Goal: Task Accomplishment & Management: Use online tool/utility

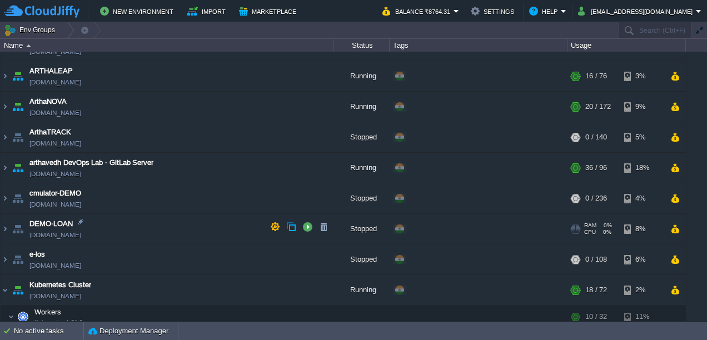
scroll to position [182, 0]
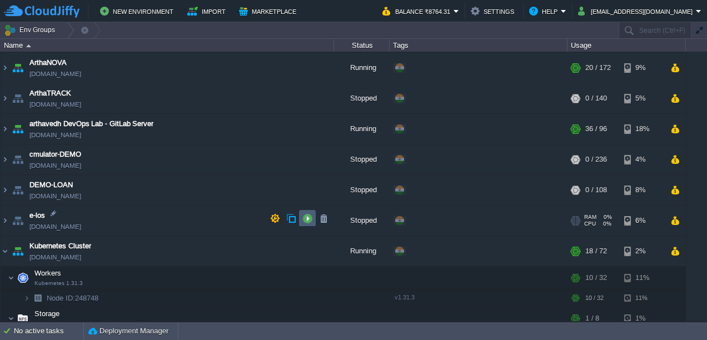
click at [303, 214] on button "button" at bounding box center [307, 218] width 10 height 10
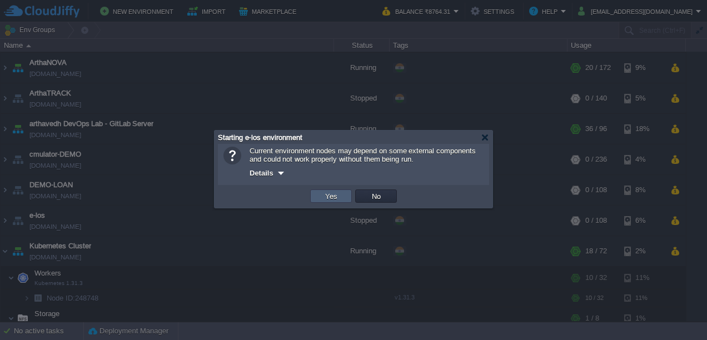
click at [327, 195] on button "Yes" at bounding box center [331, 196] width 19 height 10
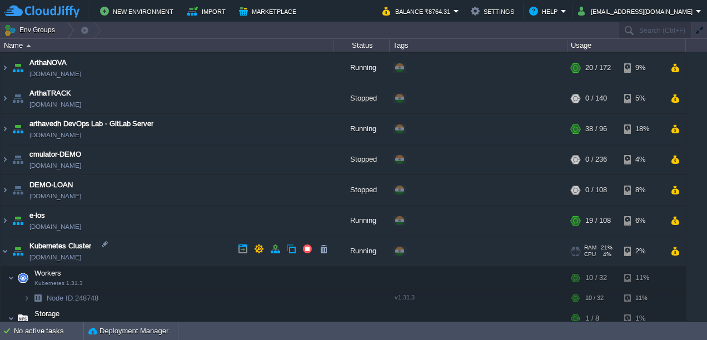
scroll to position [221, 0]
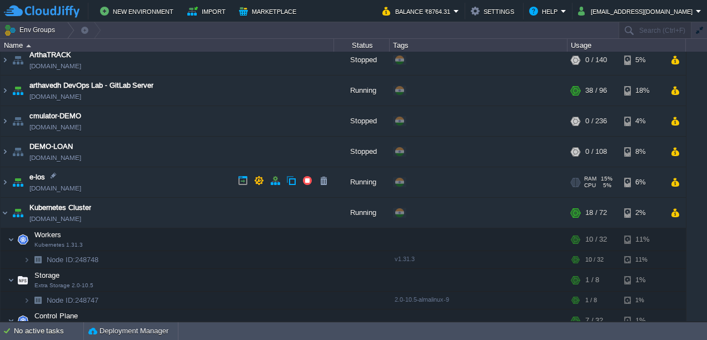
click at [10, 179] on img at bounding box center [18, 182] width 16 height 30
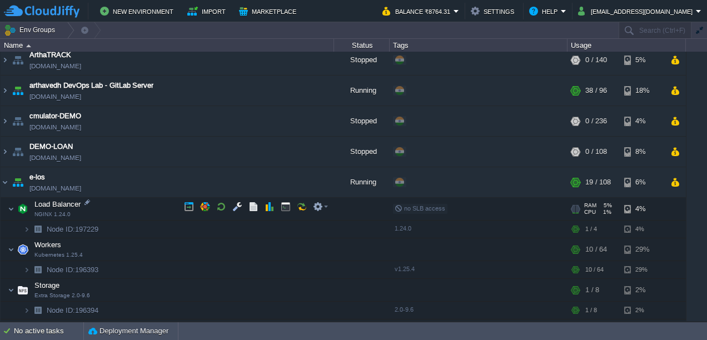
scroll to position [312, 0]
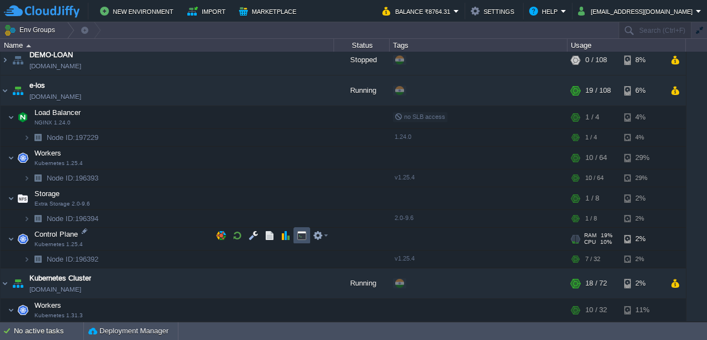
click at [299, 240] on button "button" at bounding box center [302, 236] width 10 height 10
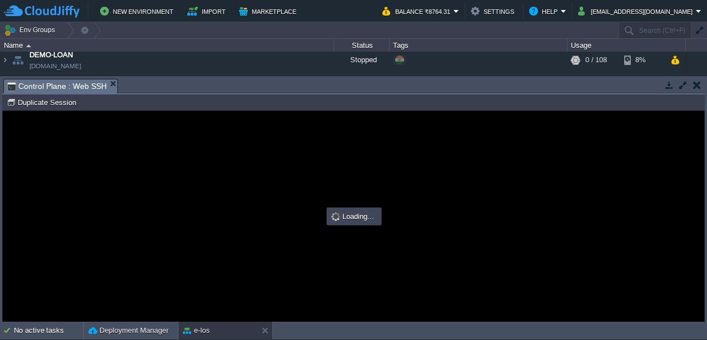
scroll to position [0, 0]
type input "#000000"
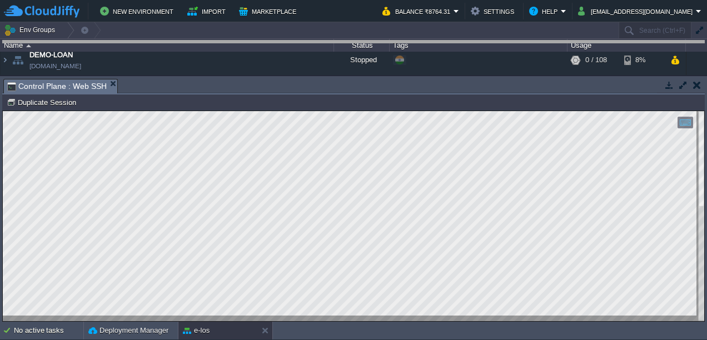
drag, startPoint x: 370, startPoint y: 81, endPoint x: 384, endPoint y: -15, distance: 97.2
click at [384, 0] on html "New Environment Import Marketplace Bonus ₹0.00 Upgrade Account Balance ₹8764.31…" at bounding box center [353, 170] width 707 height 340
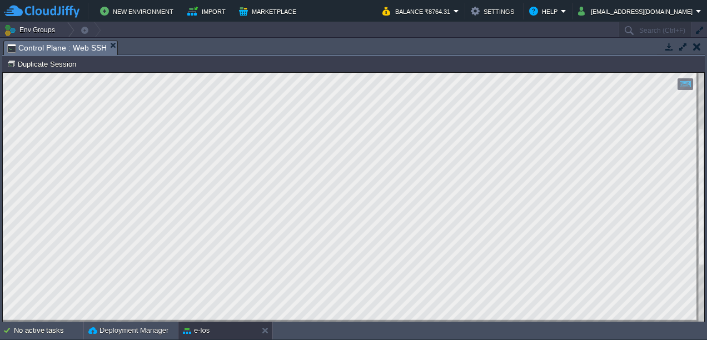
click at [3, 73] on html "Copy: Ctrl + Shift + C Paste: Ctrl + V Settings: Ctrl + Shift + Alt 0" at bounding box center [353, 73] width 701 height 0
click at [6, 73] on html "Copy: Ctrl + Shift + C Paste: Ctrl + V Settings: Ctrl + Shift + Alt 0" at bounding box center [353, 73] width 701 height 0
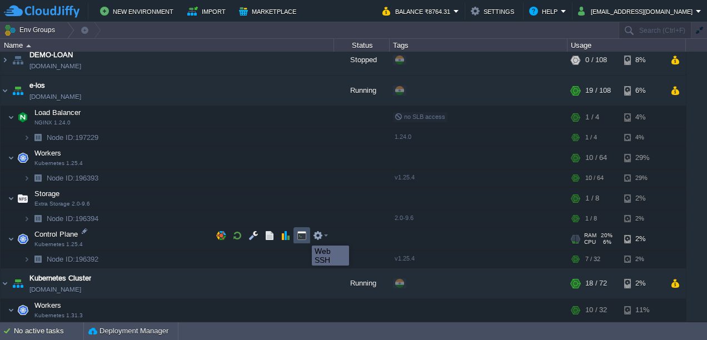
click at [303, 236] on button "button" at bounding box center [302, 236] width 10 height 10
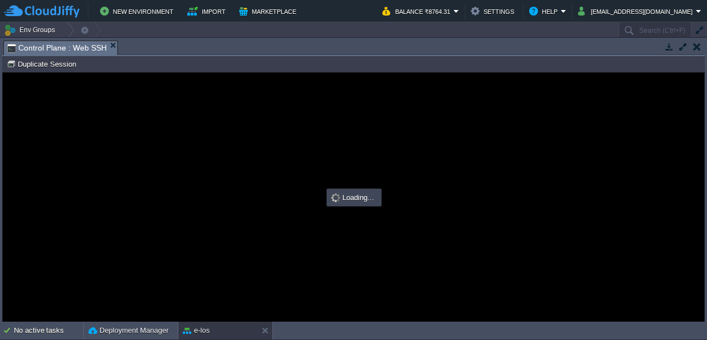
click at [303, 236] on div at bounding box center [353, 197] width 701 height 249
type input "#000000"
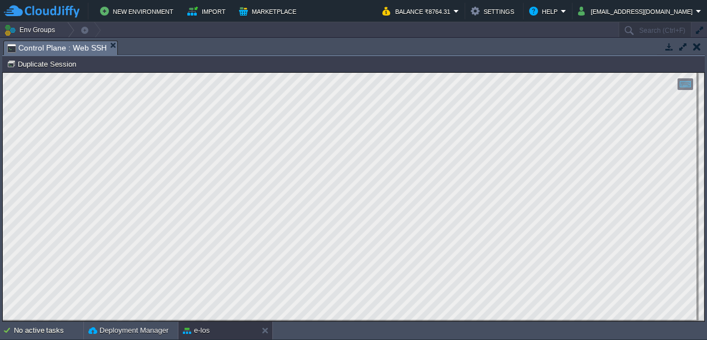
click at [3, 73] on html "Copy: Ctrl + Shift + C Paste: Ctrl + V Settings: Ctrl + Shift + Alt 0" at bounding box center [353, 73] width 701 height 0
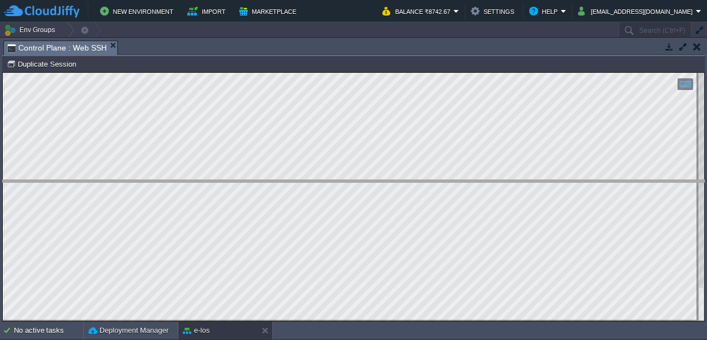
drag, startPoint x: 264, startPoint y: 49, endPoint x: 261, endPoint y: 202, distance: 152.8
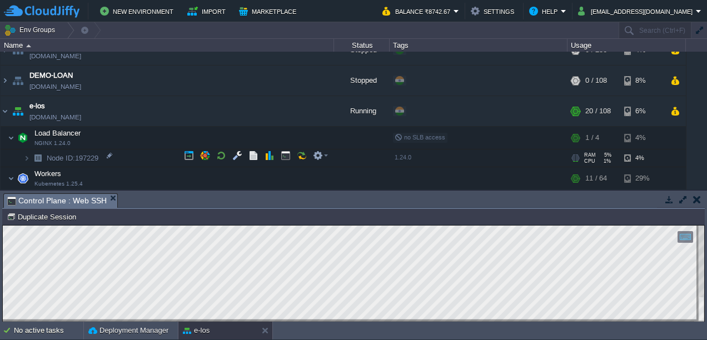
scroll to position [287, 0]
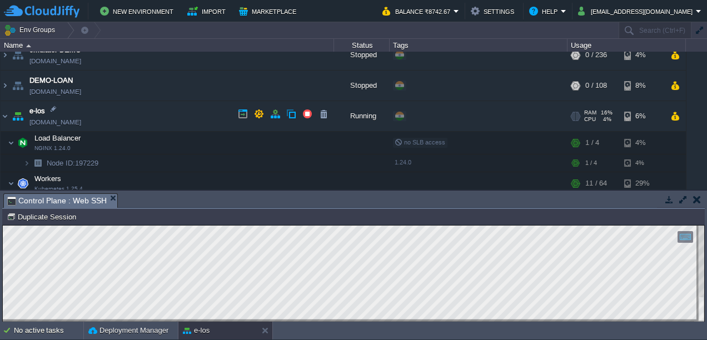
click at [59, 119] on link "[DOMAIN_NAME]" at bounding box center [55, 122] width 52 height 11
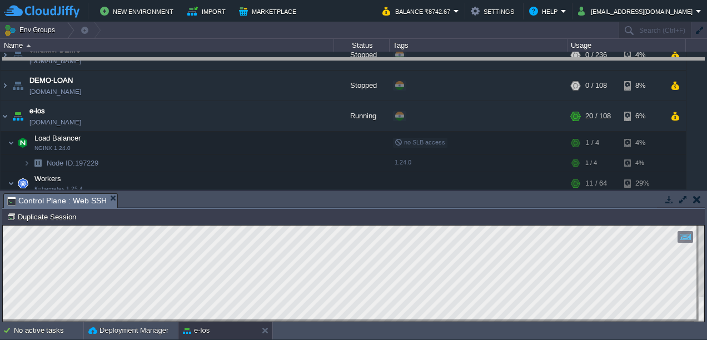
drag, startPoint x: 308, startPoint y: 206, endPoint x: 334, endPoint y: 57, distance: 151.2
